Goal: Information Seeking & Learning: Find contact information

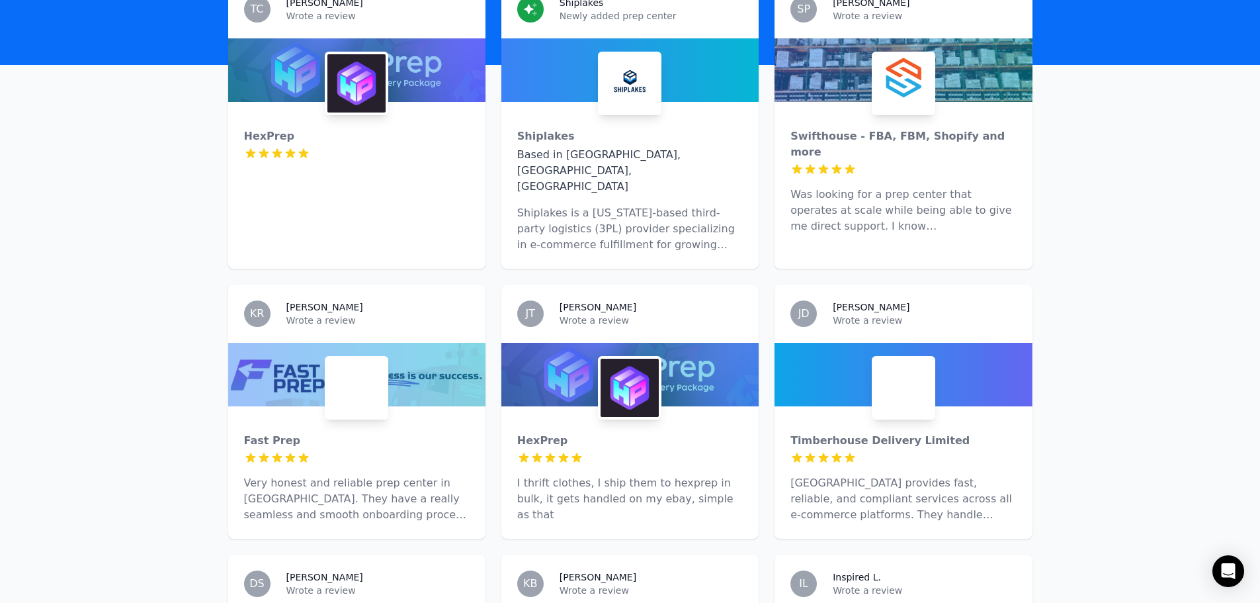
scroll to position [529, 0]
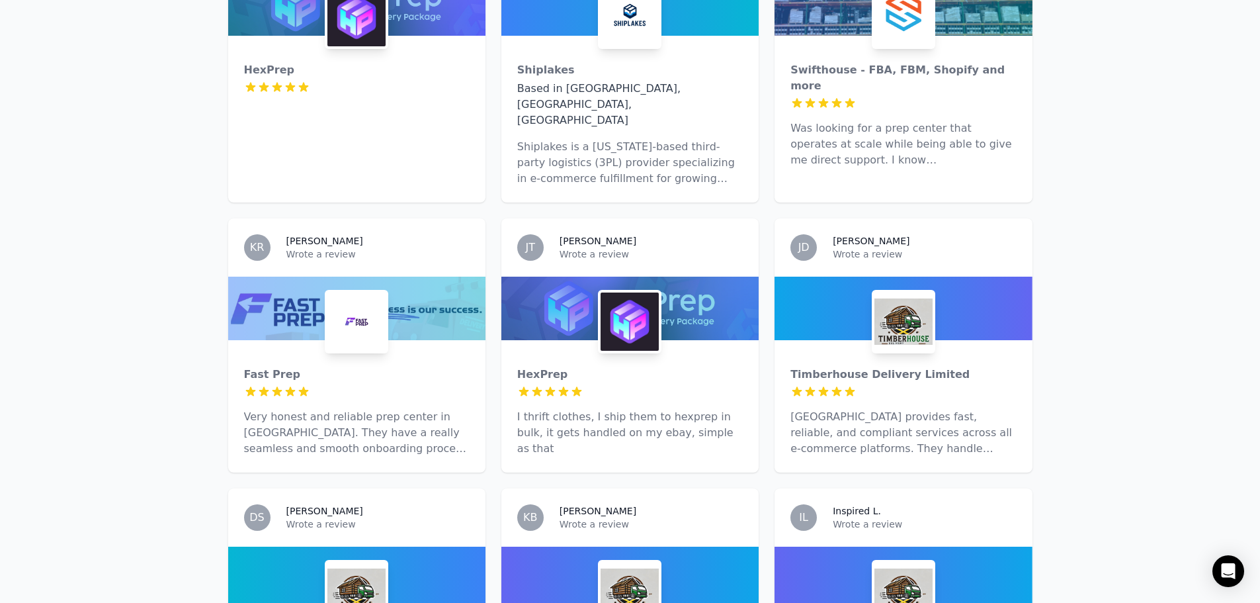
click at [631, 292] on img at bounding box center [630, 321] width 58 height 58
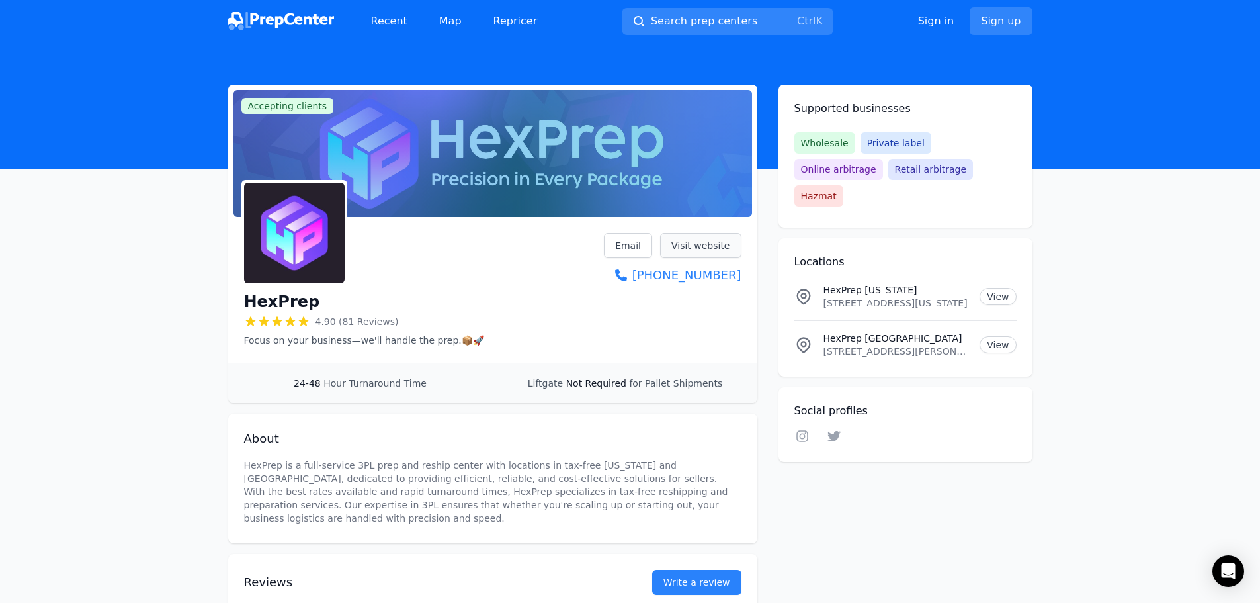
click at [720, 251] on link "Visit website" at bounding box center [700, 245] width 81 height 25
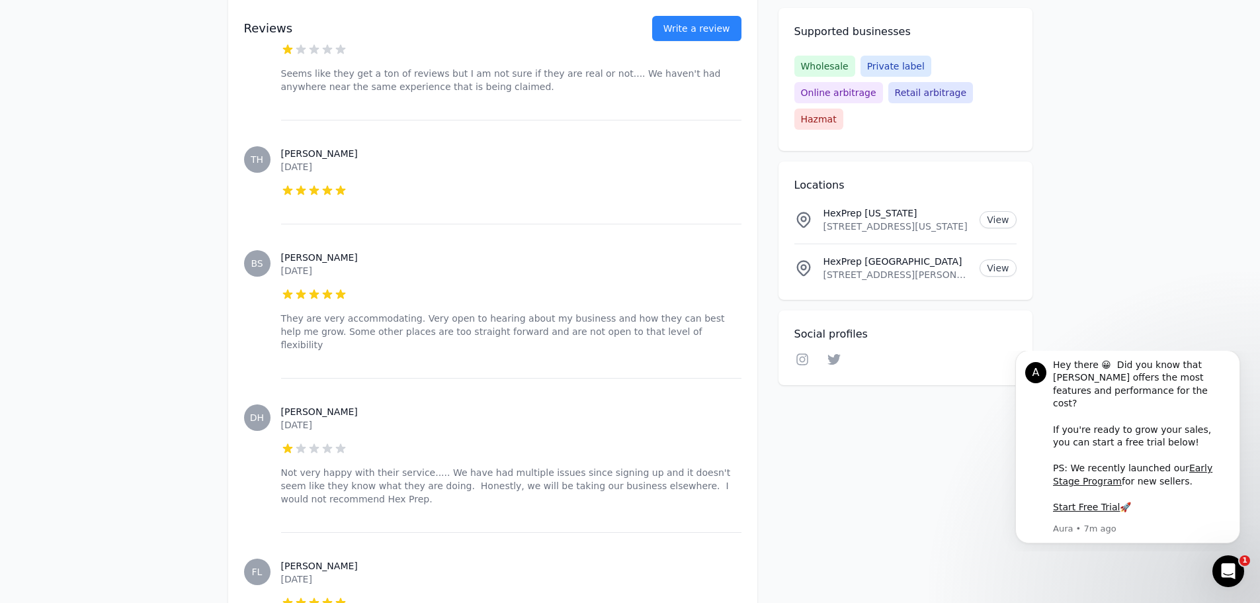
scroll to position [2910, 0]
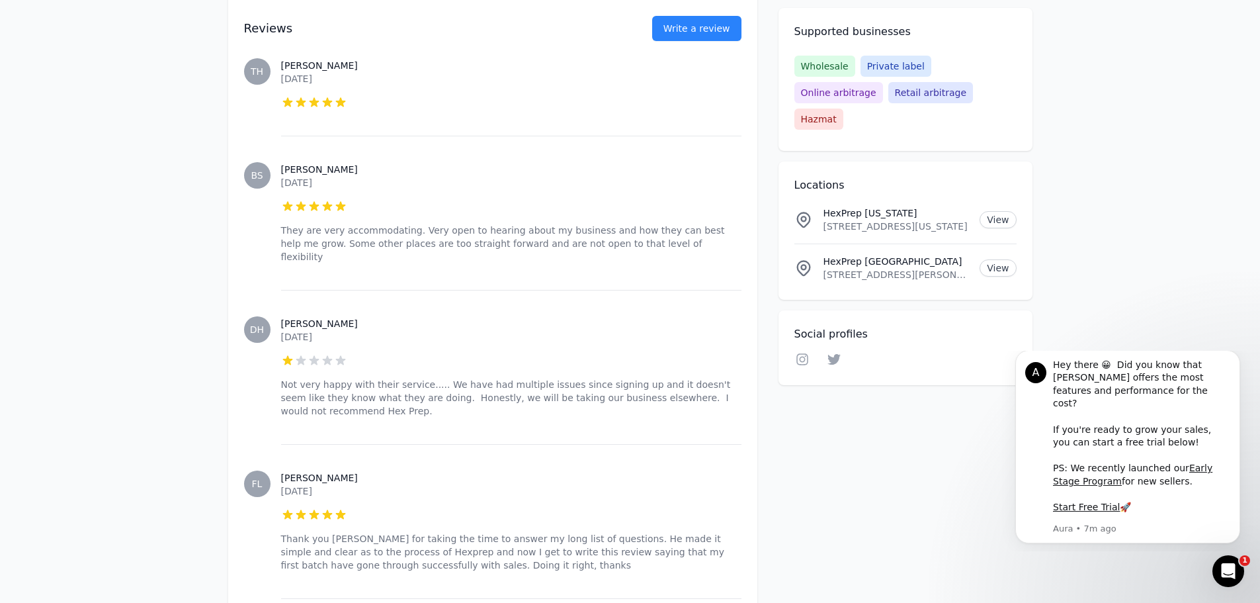
click at [444, 378] on p "Not very happy with their service..... We have had multiple issues since signin…" at bounding box center [511, 398] width 460 height 40
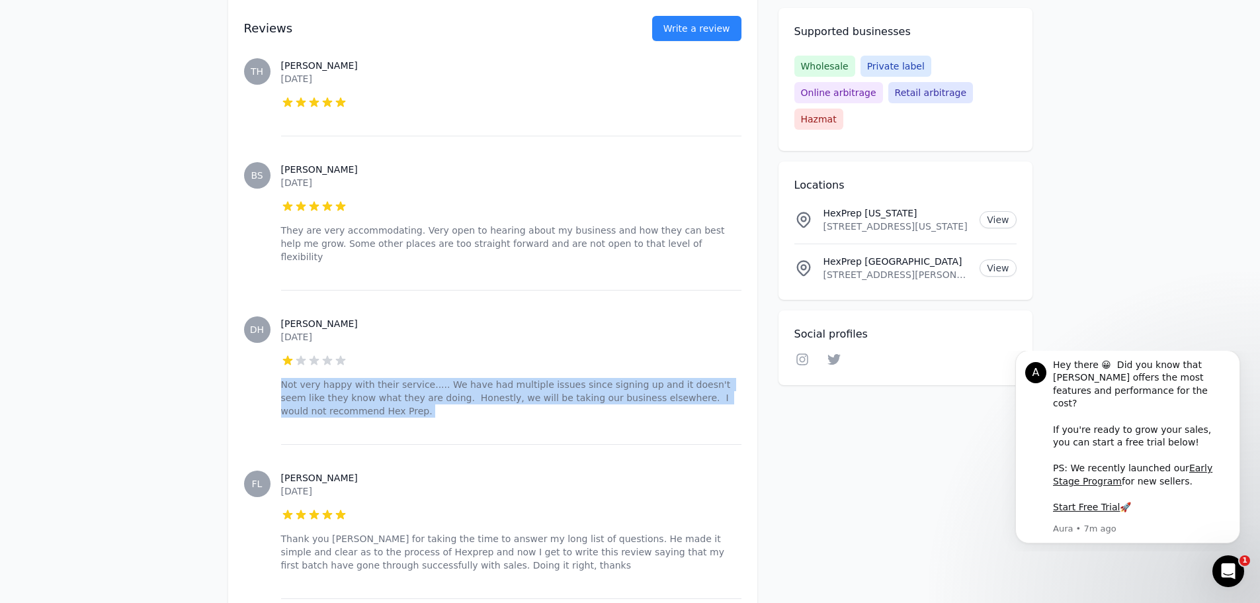
click at [444, 378] on p "Not very happy with their service..... We have had multiple issues since signin…" at bounding box center [511, 398] width 460 height 40
click at [476, 390] on p "Not very happy with their service..... We have had multiple issues since signin…" at bounding box center [511, 398] width 460 height 40
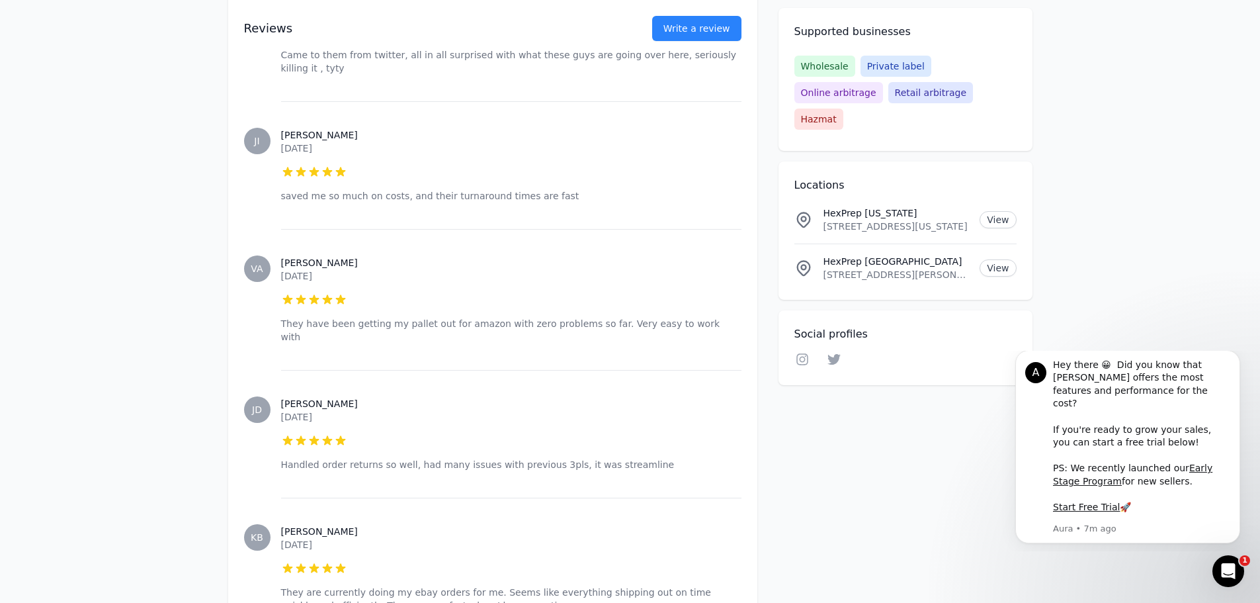
scroll to position [10177, 0]
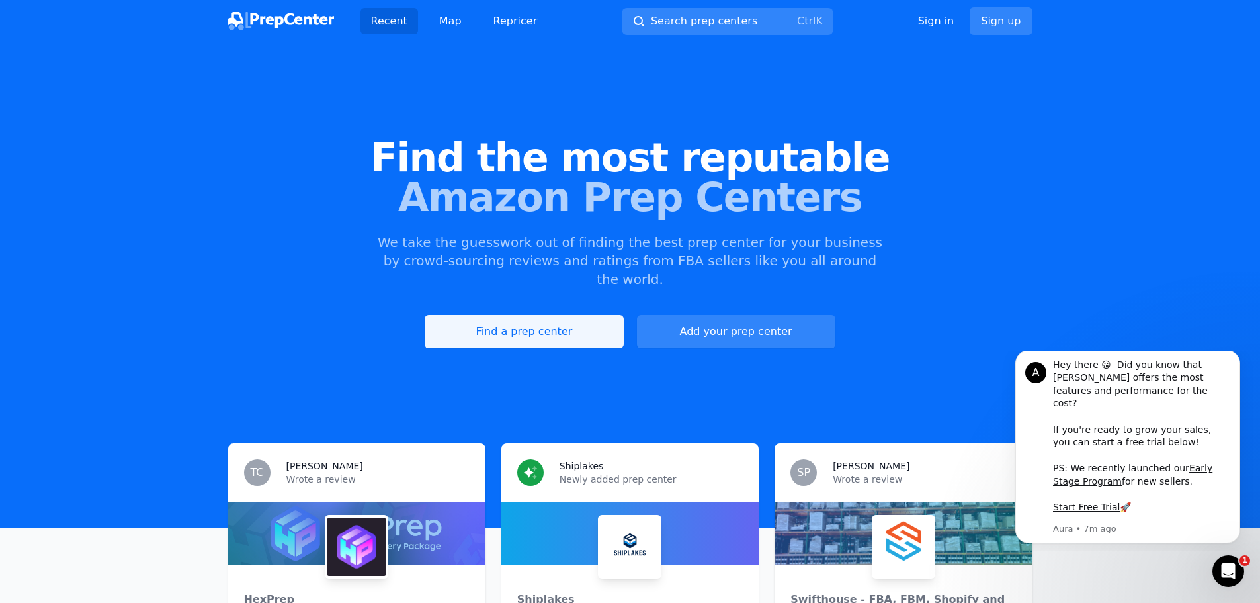
click at [567, 315] on link "Find a prep center" at bounding box center [524, 331] width 198 height 33
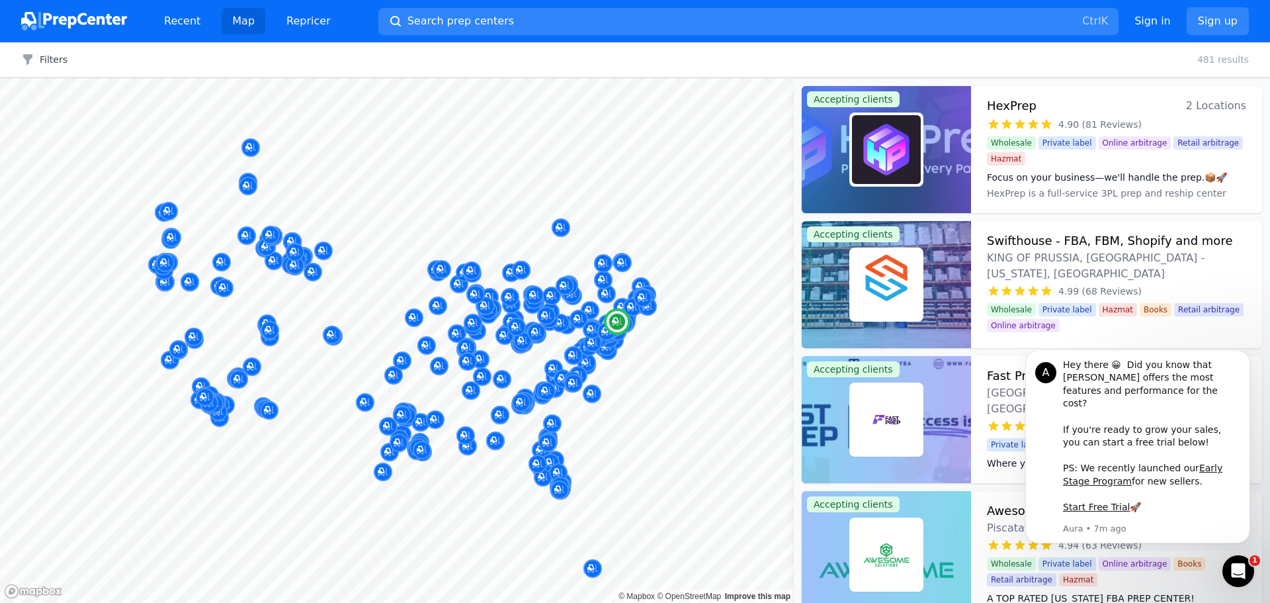
scroll to position [132, 0]
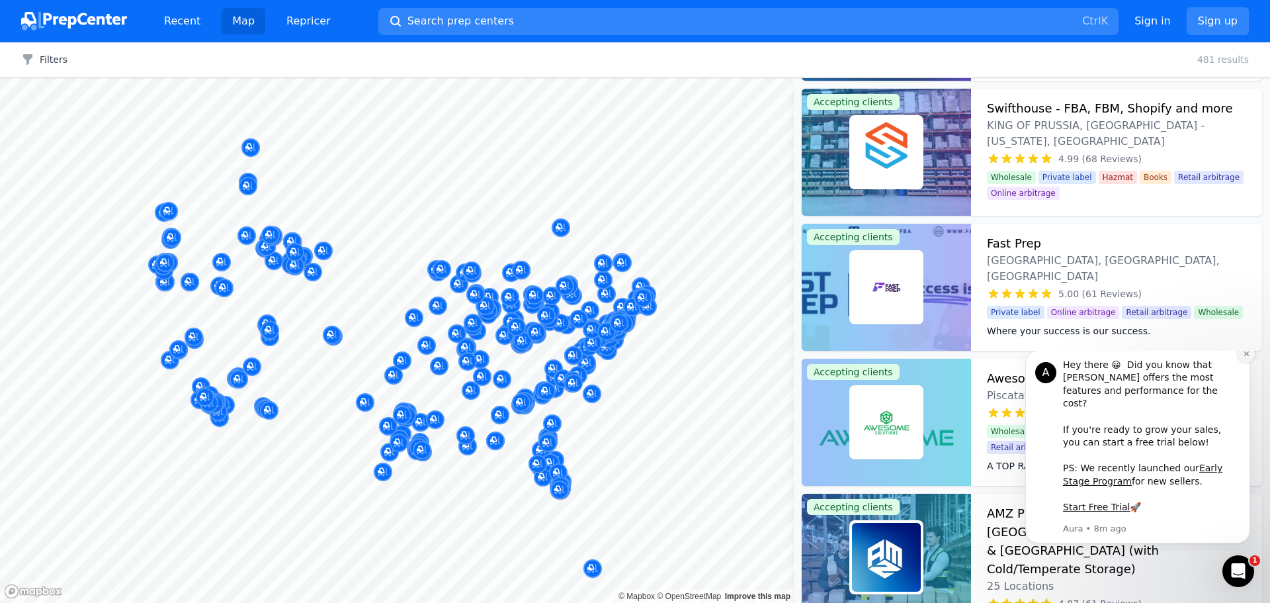
click at [1241, 362] on button "Dismiss notification" at bounding box center [1245, 353] width 17 height 17
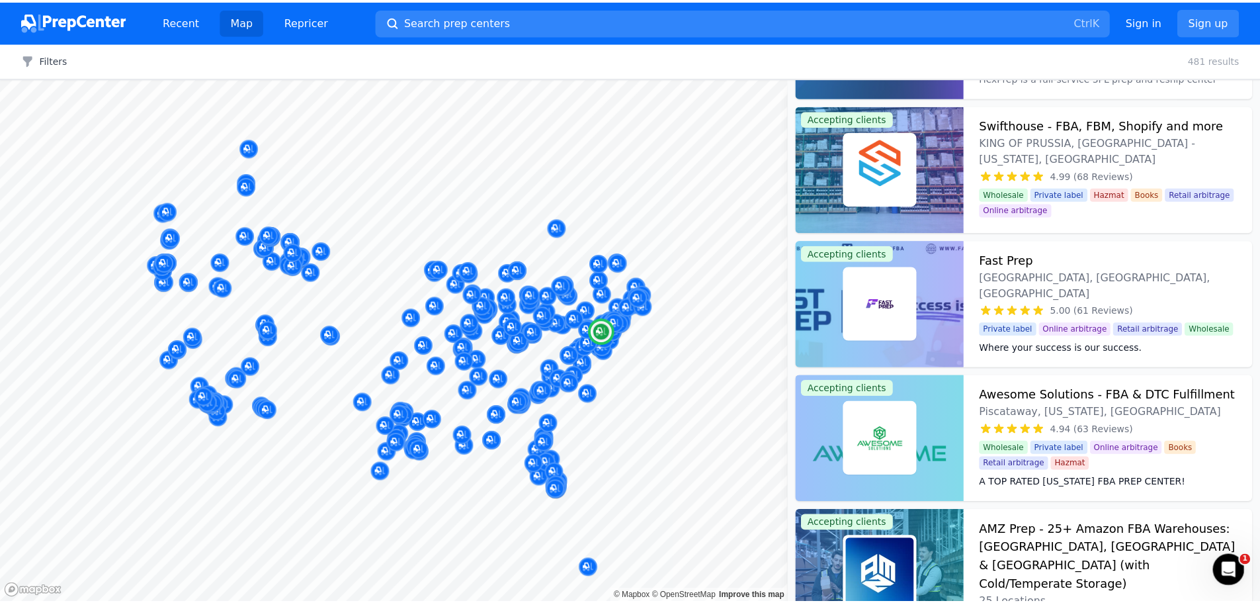
scroll to position [0, 0]
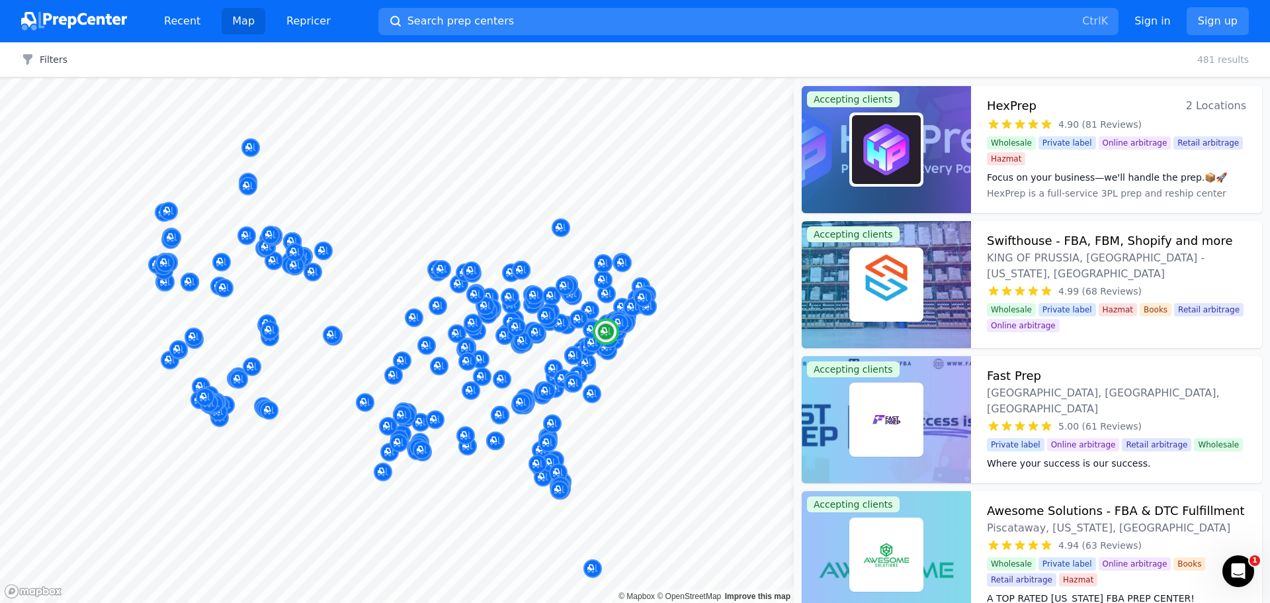
click at [1153, 252] on span "KING OF PRUSSIA, [GEOGRAPHIC_DATA] - [US_STATE], [GEOGRAPHIC_DATA]" at bounding box center [1116, 266] width 259 height 32
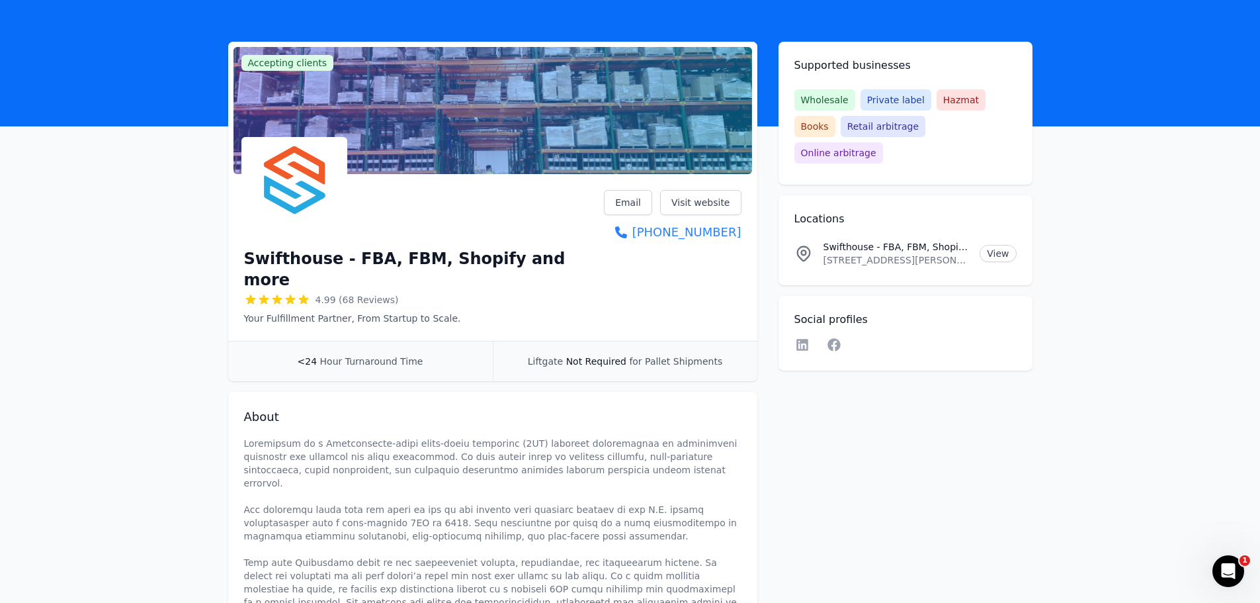
scroll to position [66, 0]
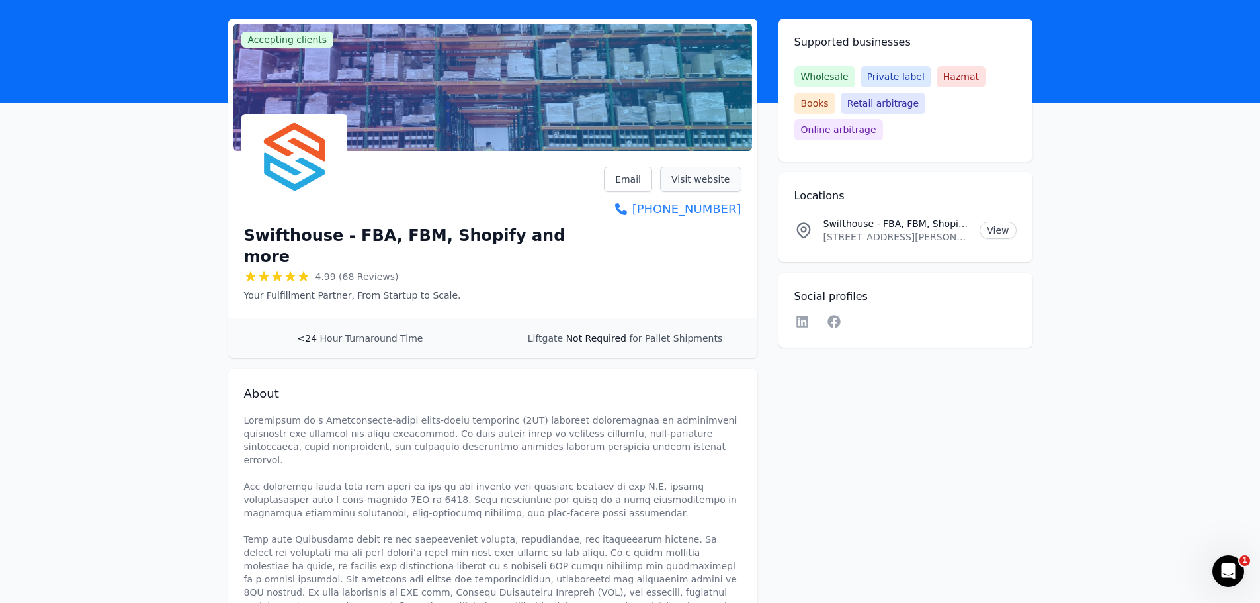
click at [722, 180] on link "Visit website" at bounding box center [700, 179] width 81 height 25
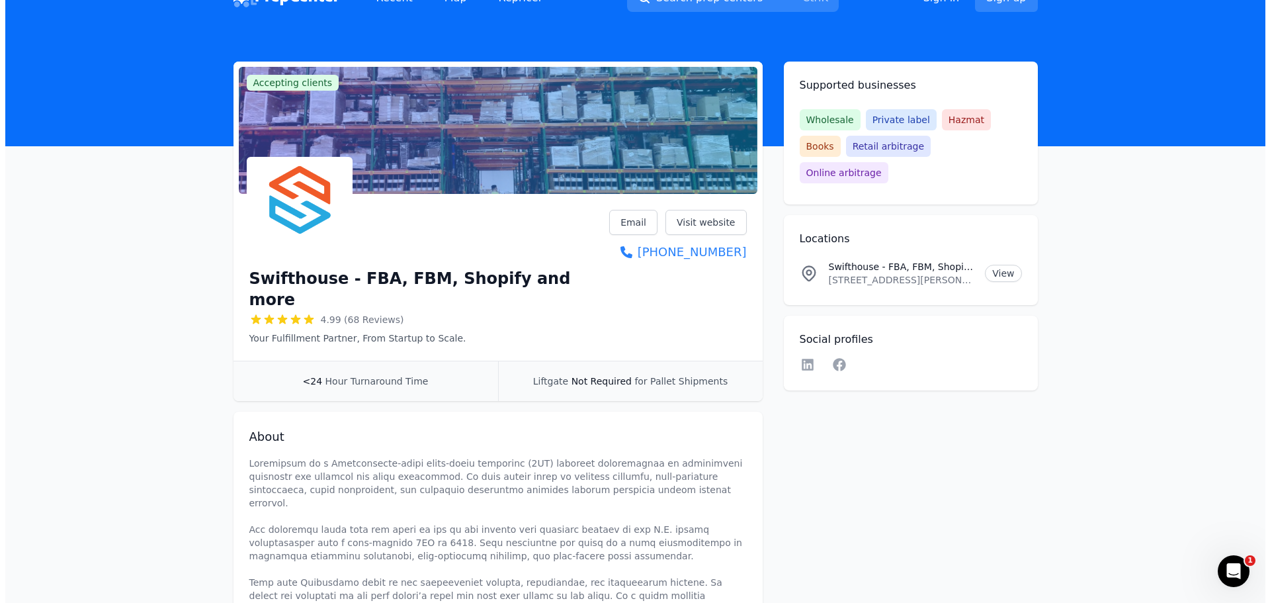
scroll to position [0, 0]
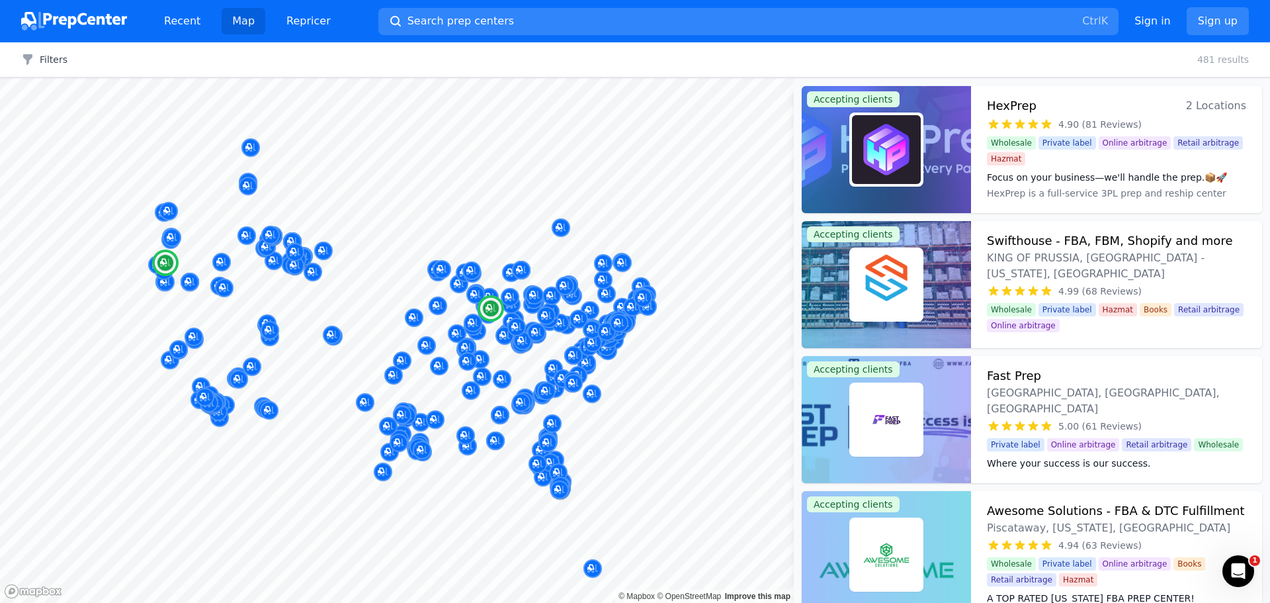
click at [1089, 120] on span "4.90 (81 Reviews)" at bounding box center [1099, 124] width 83 height 13
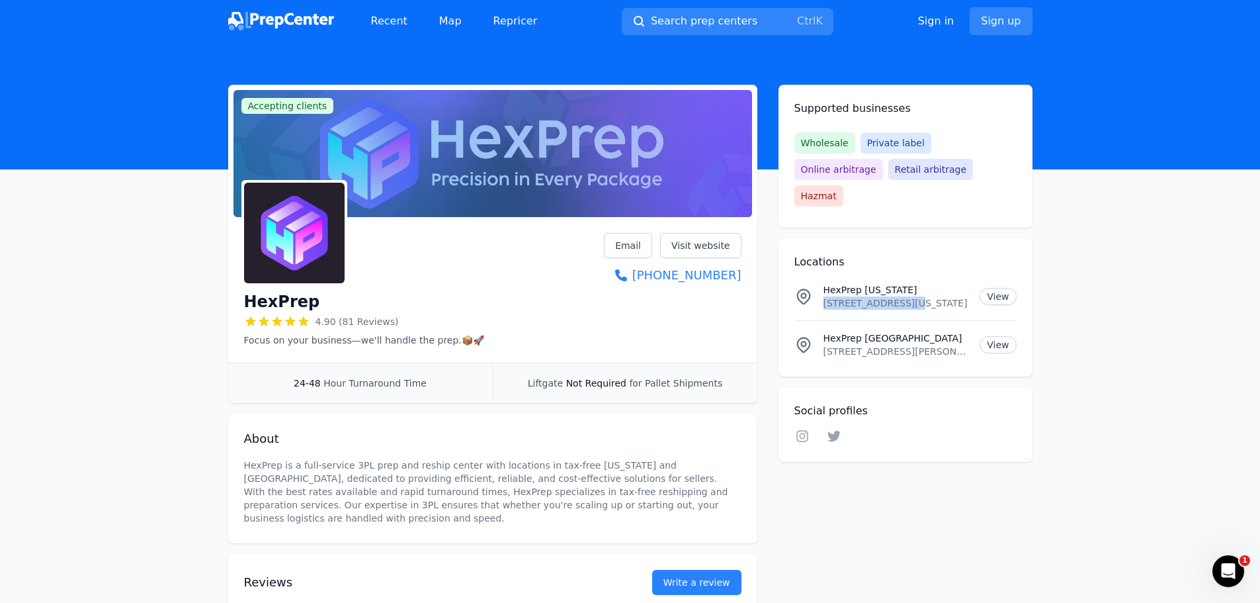
drag, startPoint x: 823, startPoint y: 277, endPoint x: 900, endPoint y: 280, distance: 77.4
click at [900, 296] on p "[STREET_ADDRESS][US_STATE]" at bounding box center [896, 302] width 146 height 13
copy p "2020 NE Aloclek Dr"
drag, startPoint x: 822, startPoint y: 324, endPoint x: 899, endPoint y: 327, distance: 77.4
click at [899, 331] on div "HexPrep [GEOGRAPHIC_DATA] [STREET_ADDRESS][PERSON_NAME][US_STATE] View" at bounding box center [905, 344] width 222 height 26
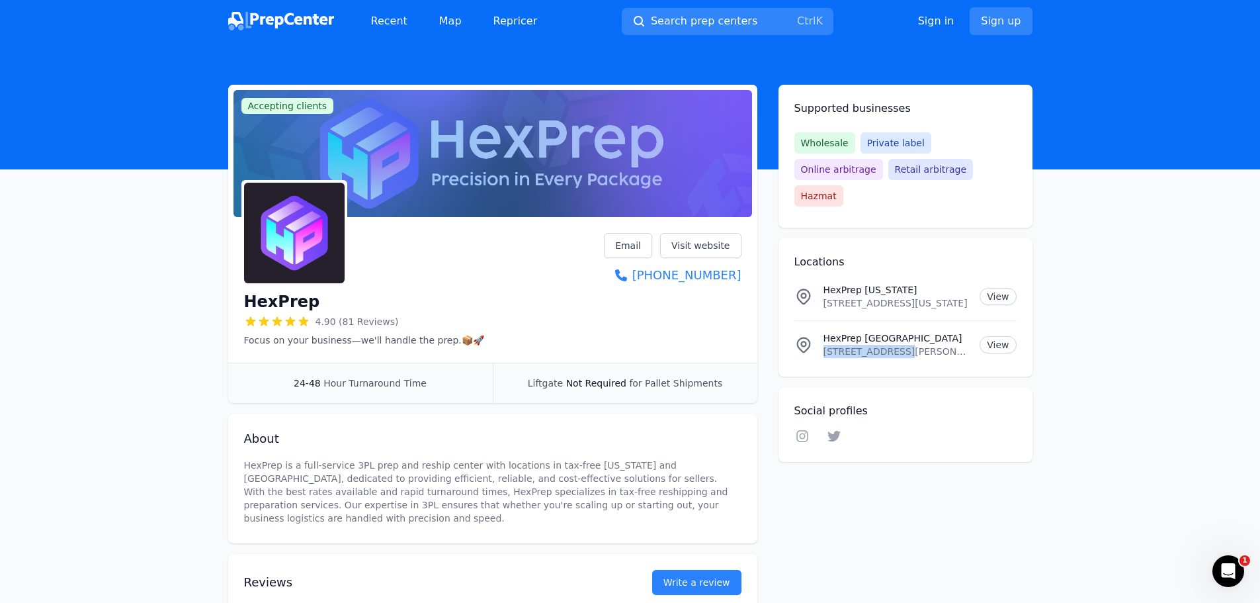
copy p "[STREET_ADDRESS][PERSON_NAME]"
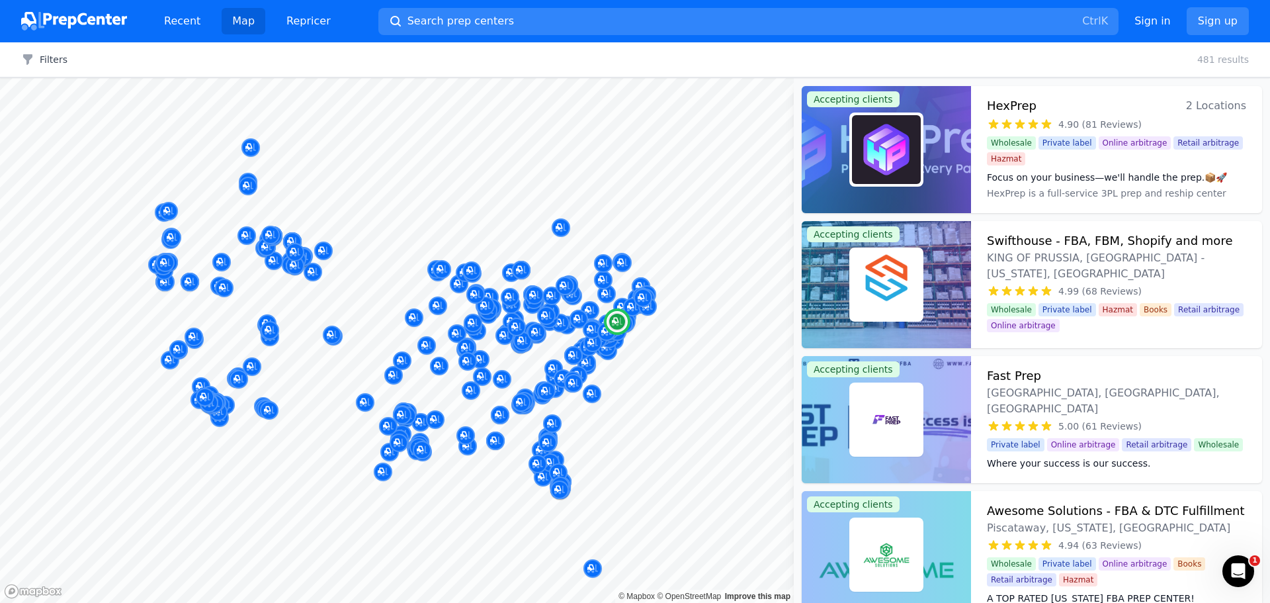
click at [883, 419] on img at bounding box center [886, 419] width 69 height 69
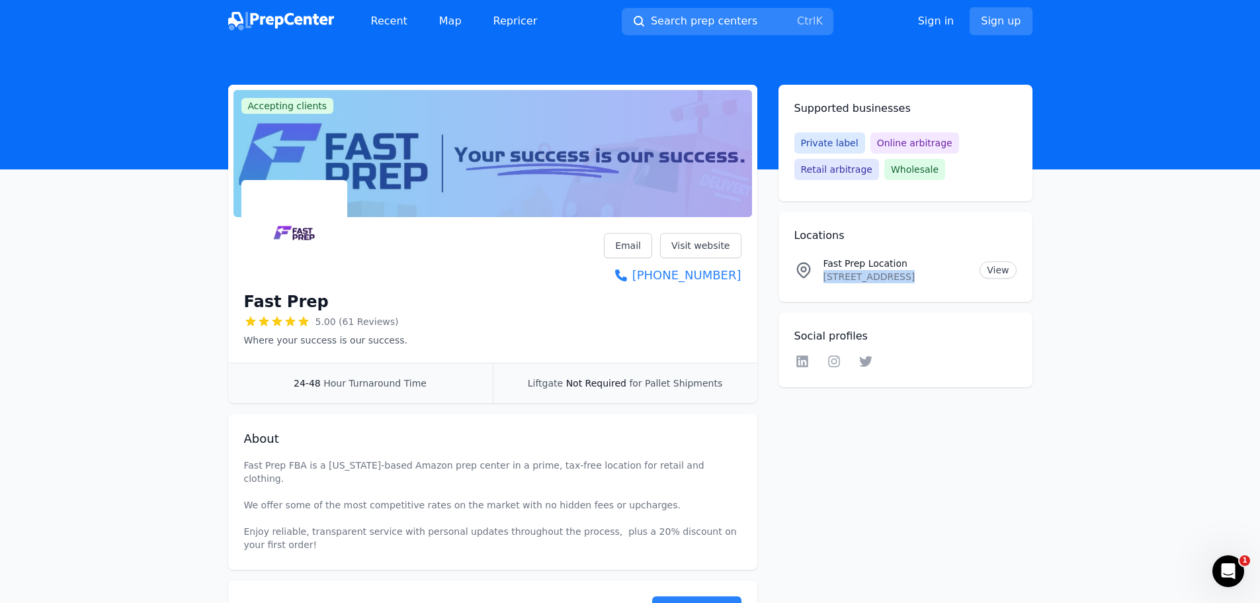
drag, startPoint x: 825, startPoint y: 277, endPoint x: 886, endPoint y: 278, distance: 60.2
click at [886, 278] on p "[STREET_ADDRESS]" at bounding box center [896, 276] width 146 height 13
copy p "[STREET_ADDRESS]"
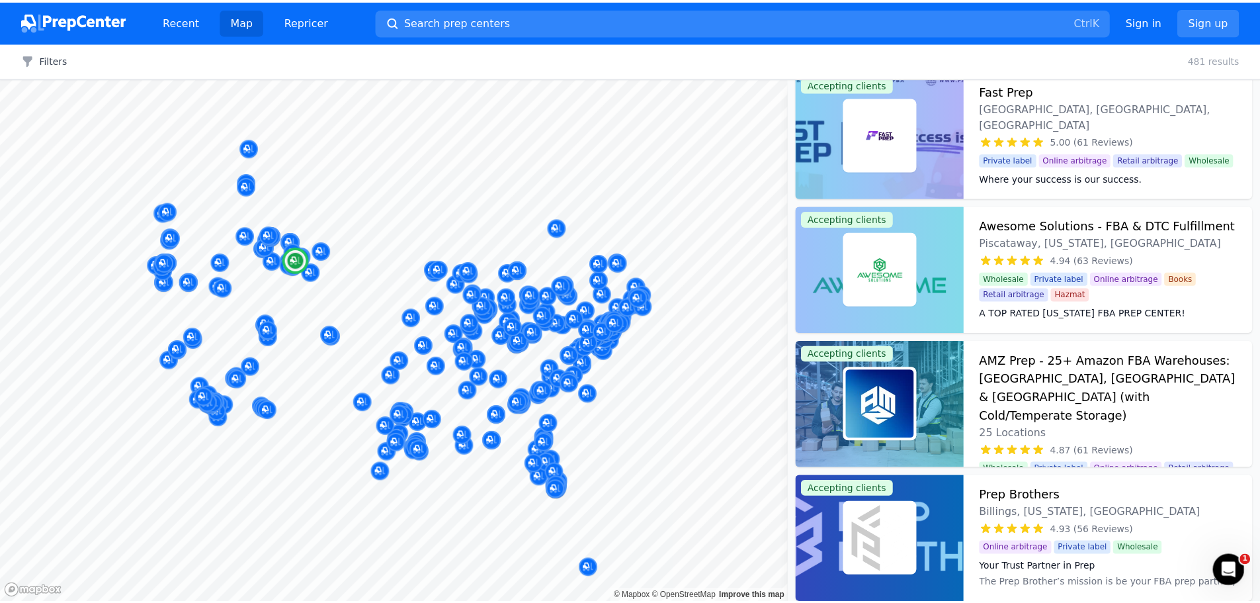
scroll to position [265, 0]
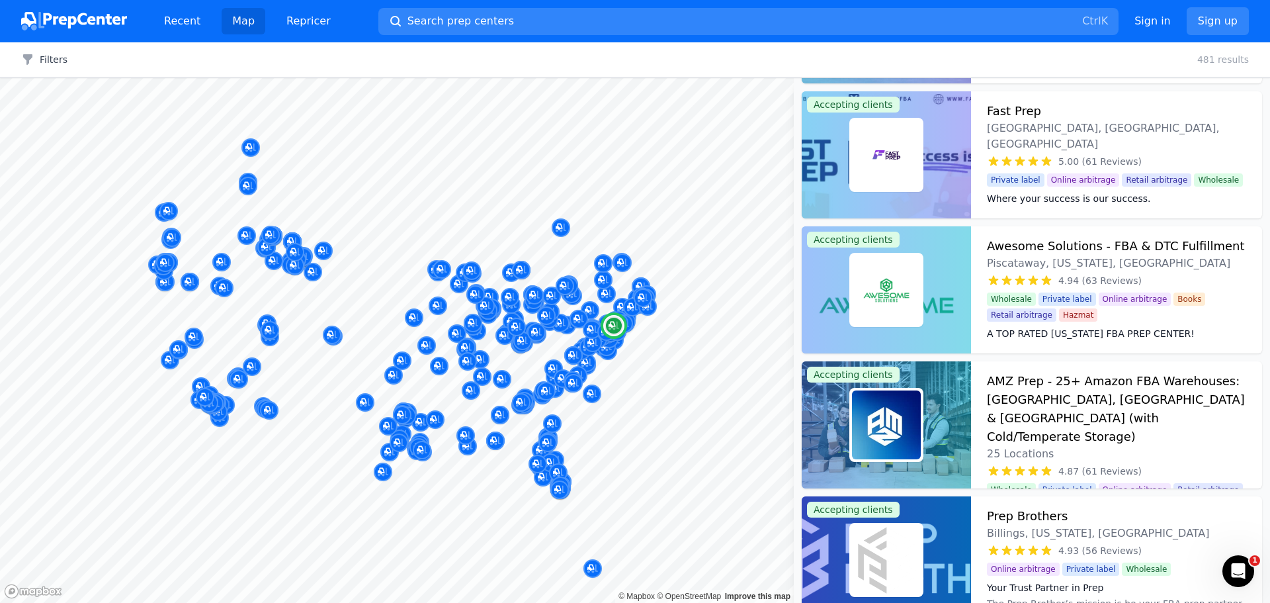
click at [1058, 255] on span "Piscataway, [US_STATE], [GEOGRAPHIC_DATA]" at bounding box center [1108, 263] width 243 height 16
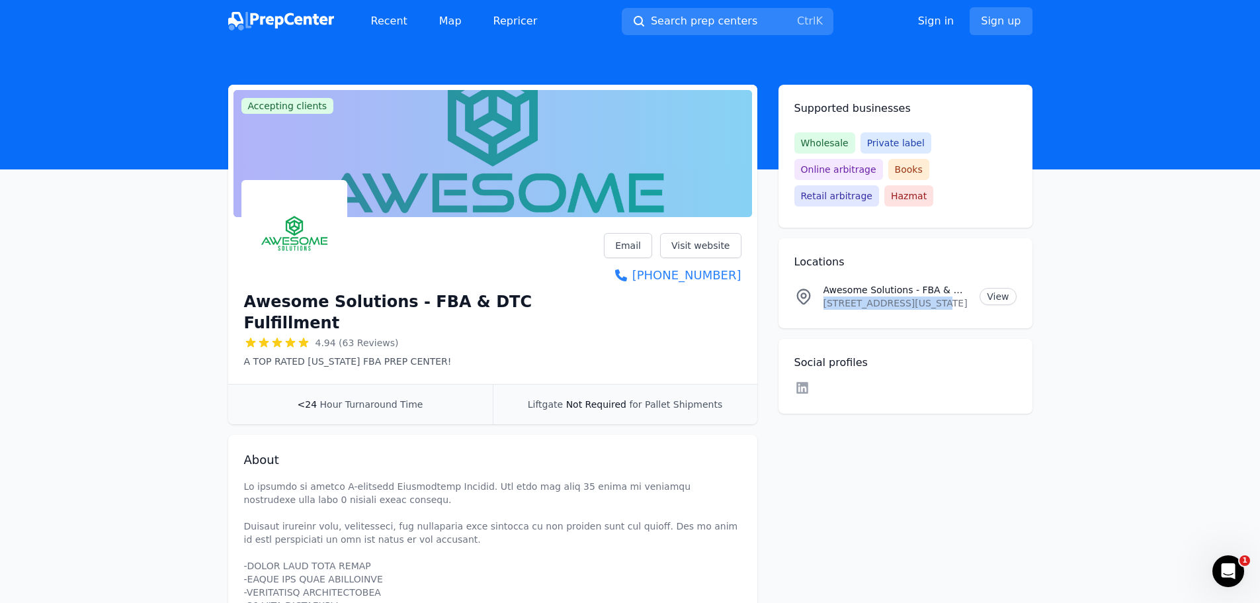
drag, startPoint x: 824, startPoint y: 276, endPoint x: 913, endPoint y: 280, distance: 89.4
click at [913, 296] on p "[STREET_ADDRESS][US_STATE]" at bounding box center [896, 302] width 146 height 13
copy p "[STREET_ADDRESS]"
